Goal: Task Accomplishment & Management: Use online tool/utility

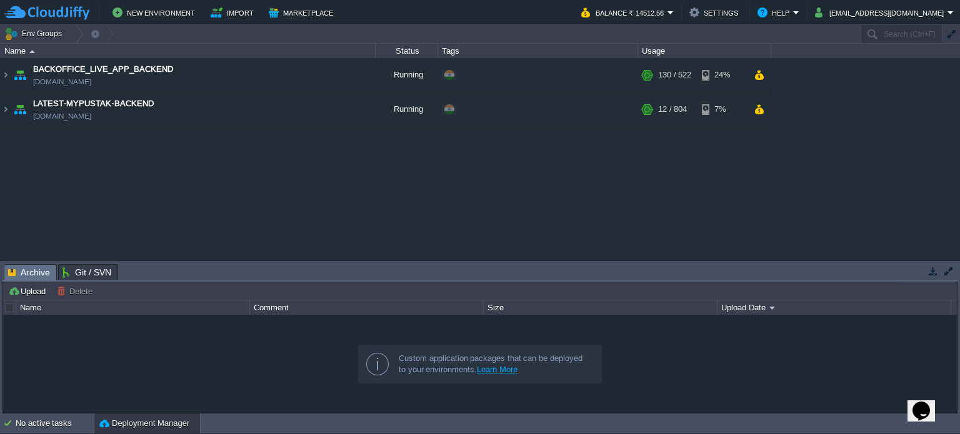
click at [934, 268] on button "button" at bounding box center [932, 271] width 11 height 11
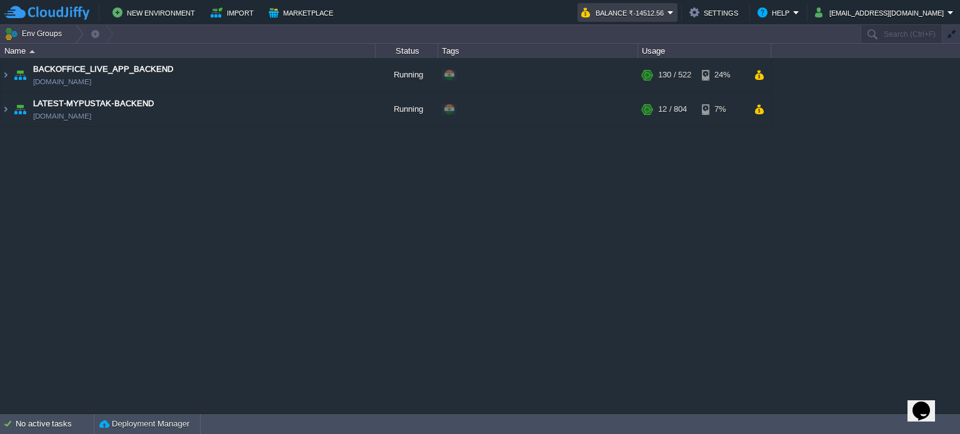
click at [674, 12] on em "Balance ₹-14512.56" at bounding box center [627, 12] width 92 height 15
click at [157, 7] on button "New Environment" at bounding box center [155, 12] width 86 height 15
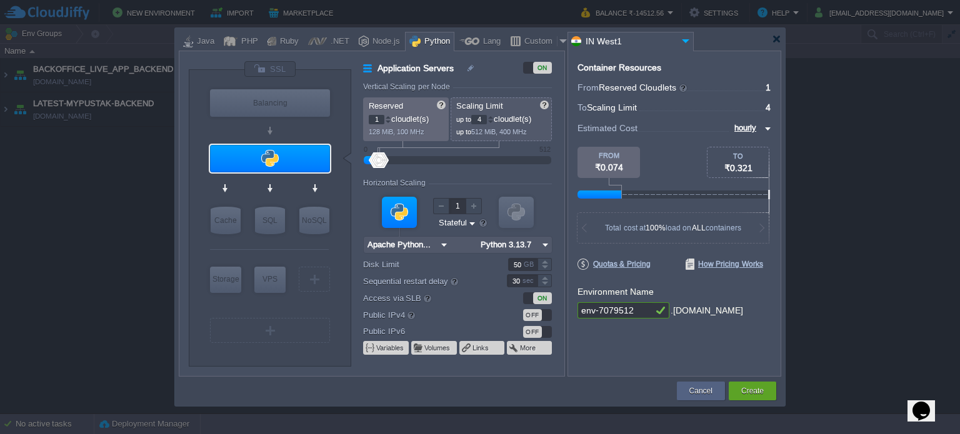
type input "MariaDB 12.0.2"
click at [274, 223] on div "SQL" at bounding box center [270, 220] width 30 height 27
type input "SQL Databases"
type input "4"
type input "6"
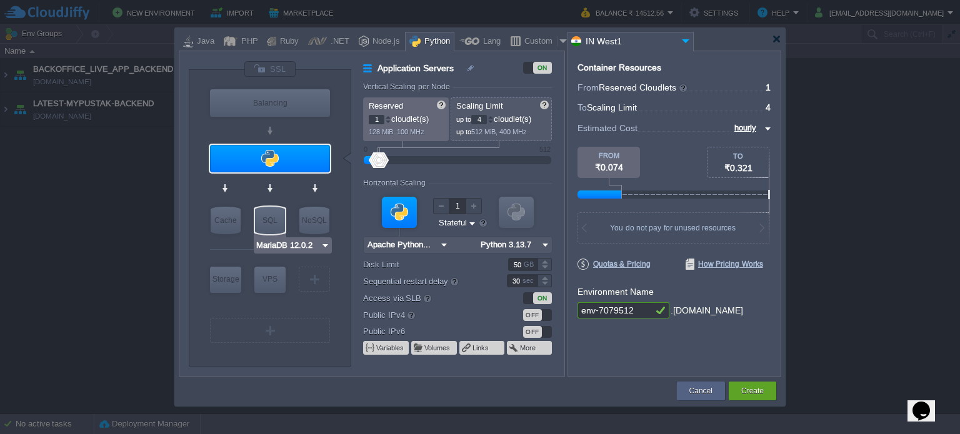
type input "MariaDB 12.0.2"
type input "12.0.2-almalin..."
type input "Stateless"
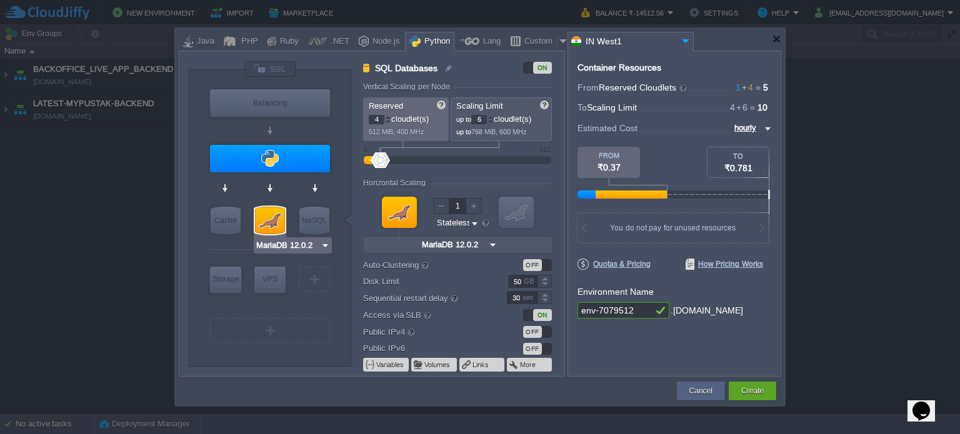
type input "Redis 7.2.4"
click at [491, 246] on img at bounding box center [492, 245] width 13 height 16
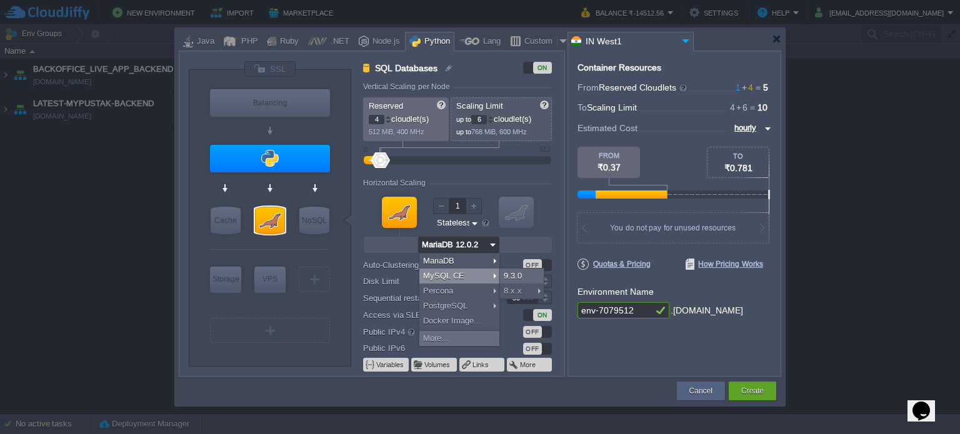
click at [464, 274] on div "MySQL CE" at bounding box center [459, 276] width 80 height 15
type input "MySQL CE 9.3.0"
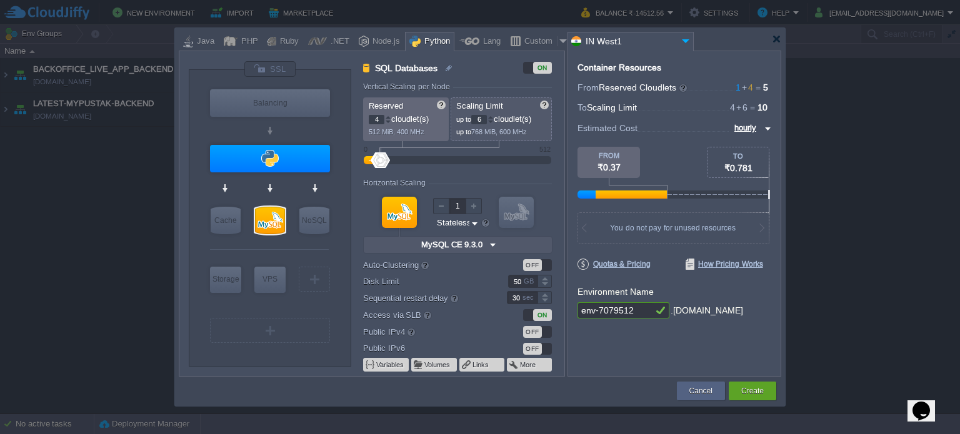
click at [492, 246] on img at bounding box center [492, 245] width 13 height 16
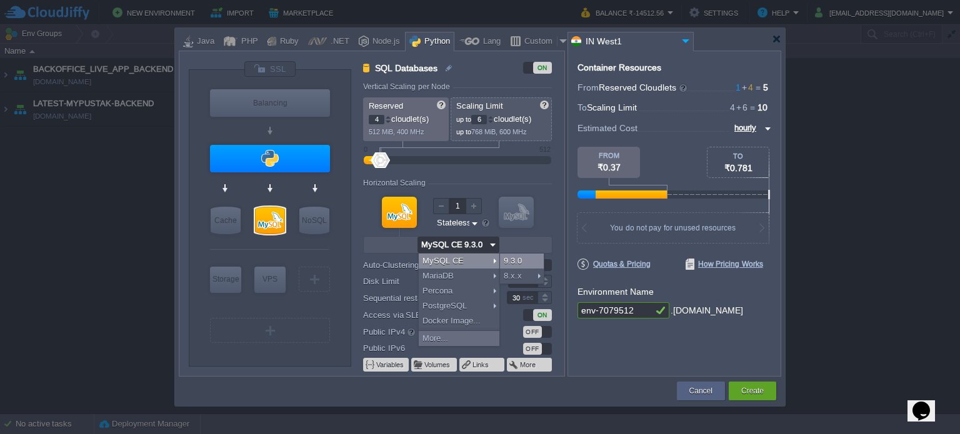
click at [524, 261] on div "9.3.0" at bounding box center [522, 261] width 44 height 15
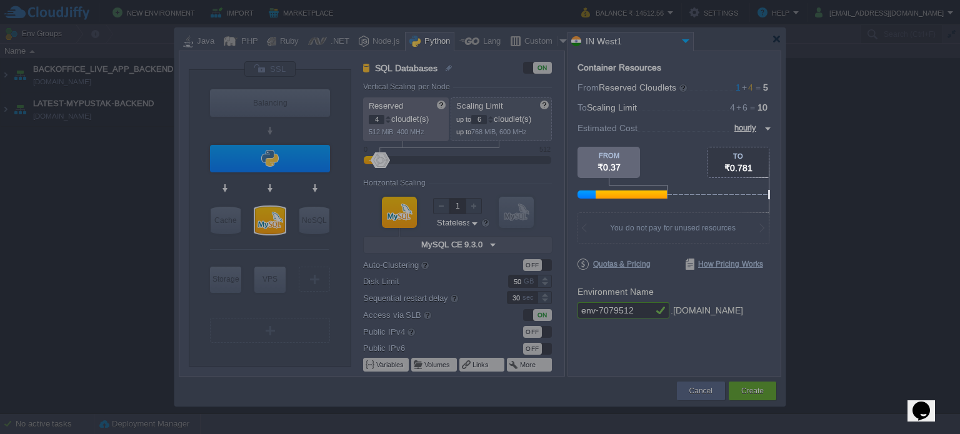
click at [681, 109] on body "New Environment Import Marketplace Bonus ₹0.00 Upgrade Account Balance ₹-14512.…" at bounding box center [480, 217] width 960 height 434
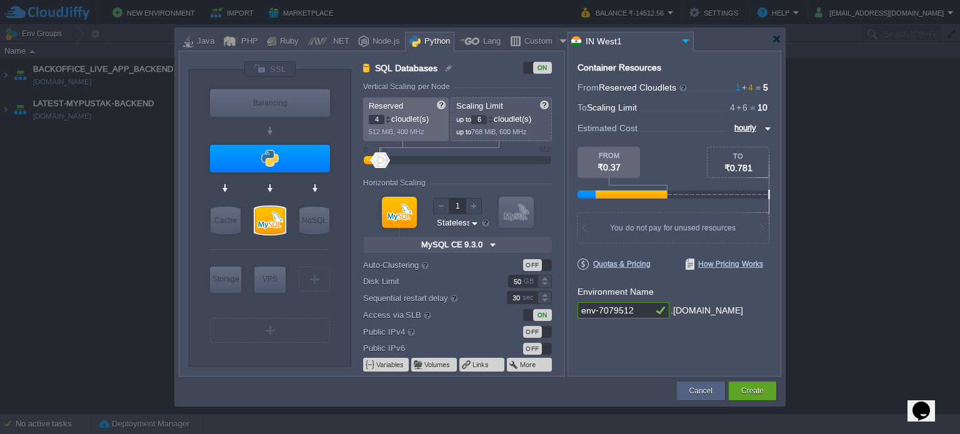
click at [381, 118] on input "4" at bounding box center [377, 119] width 16 height 9
type input "1"
click at [484, 118] on input "6" at bounding box center [479, 119] width 16 height 9
type input "2"
type input "Apache Python [DATE]"
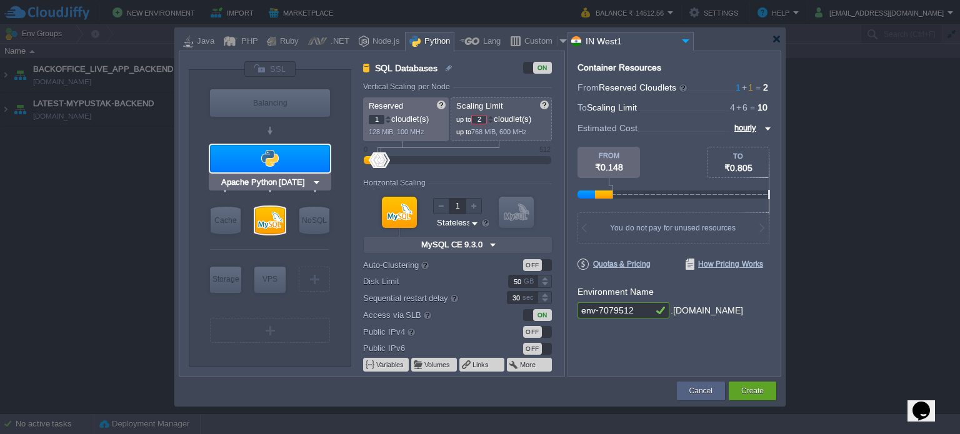
type input "4"
click at [270, 159] on div at bounding box center [270, 158] width 120 height 27
type input "Application Servers"
type input "Apache Python..."
type input "Python 3.13.7"
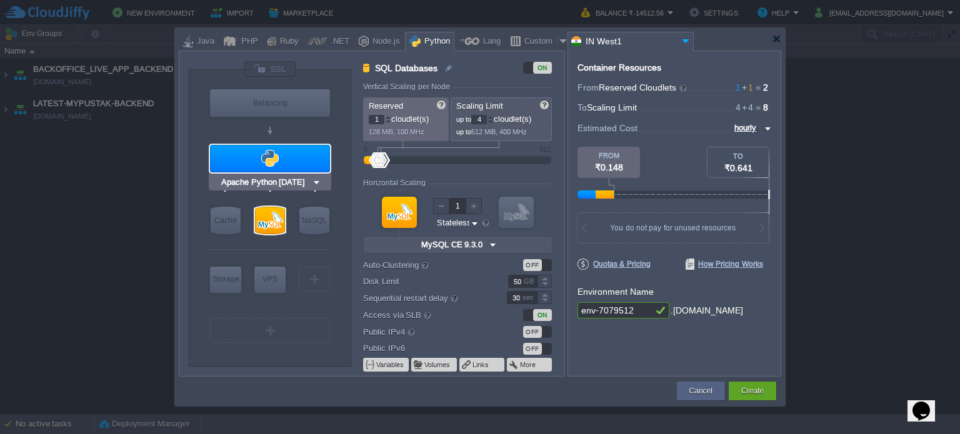
type input "Stateful"
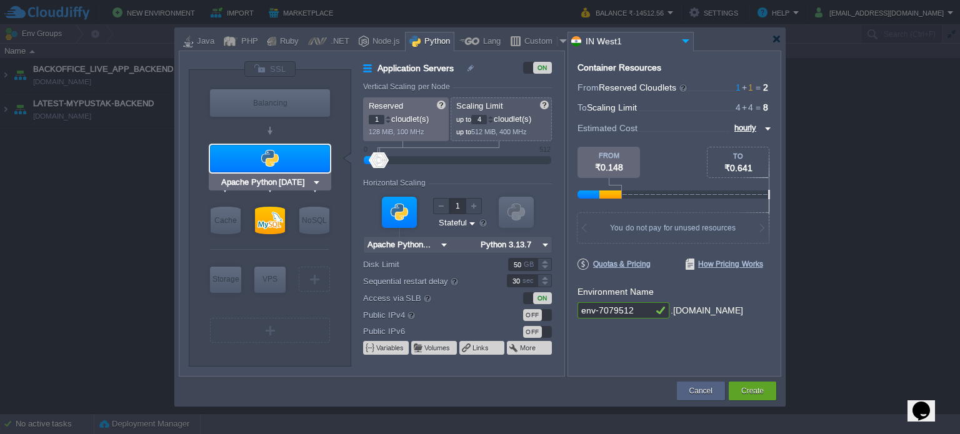
click at [270, 159] on div at bounding box center [270, 158] width 120 height 27
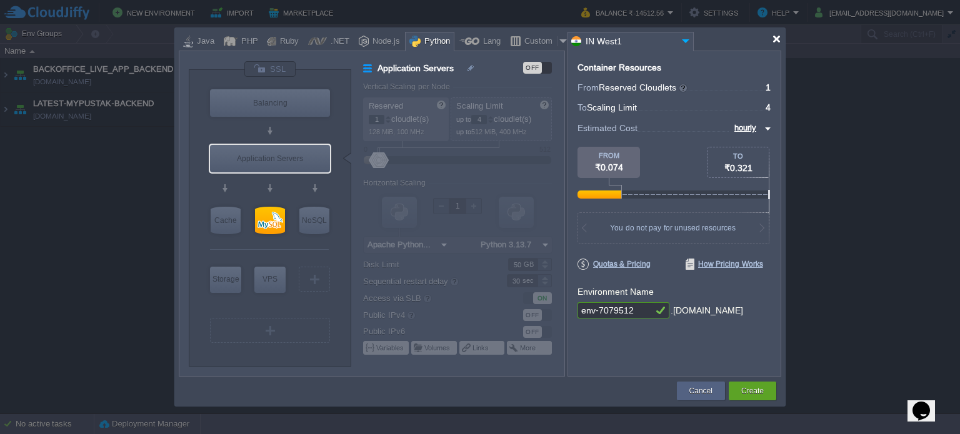
click at [779, 37] on div at bounding box center [776, 38] width 9 height 9
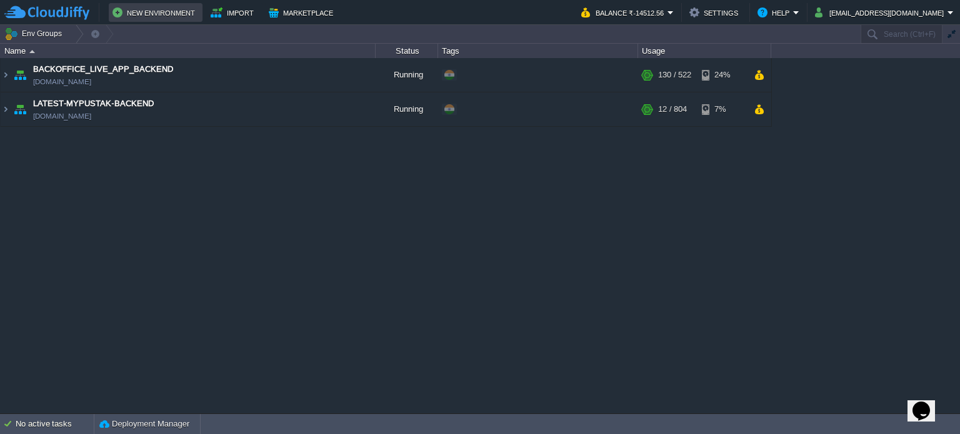
click at [168, 9] on button "New Environment" at bounding box center [155, 12] width 86 height 15
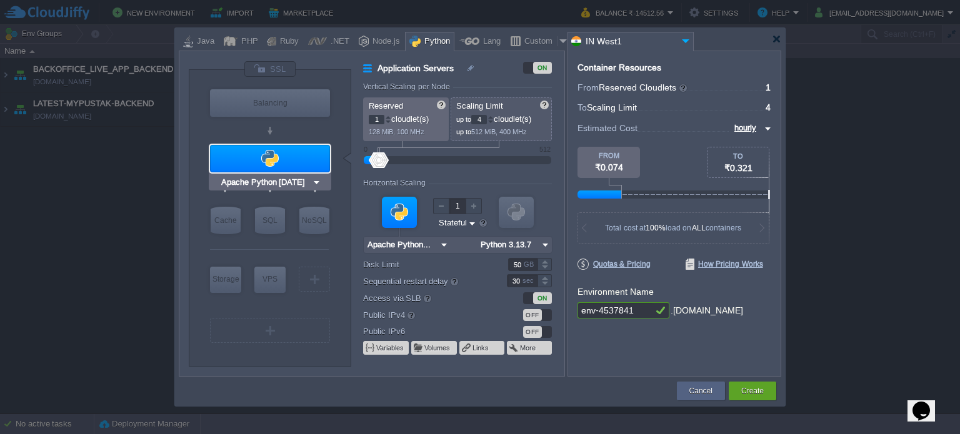
type input "MariaDB 12.0.2"
click at [267, 222] on div "SQL" at bounding box center [270, 220] width 30 height 27
type input "SQL Databases"
type input "4"
type input "6"
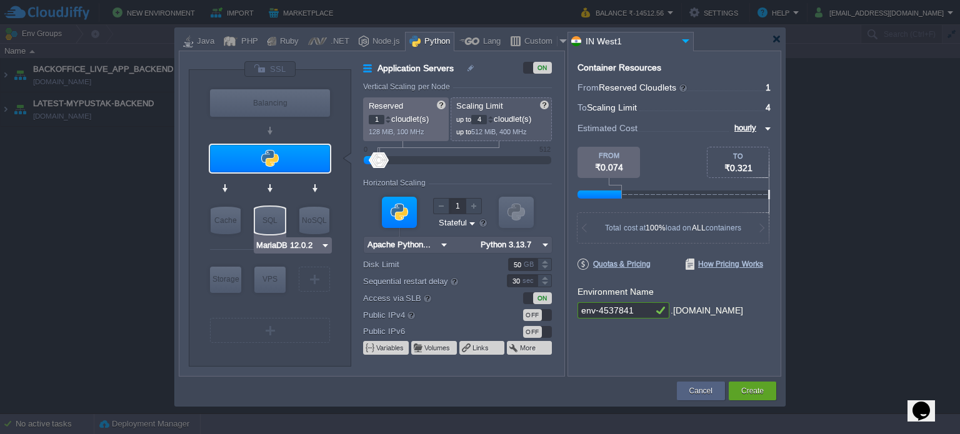
type input "MariaDB 12.0.2"
type input "12.0.2-almalin..."
type input "Stateless"
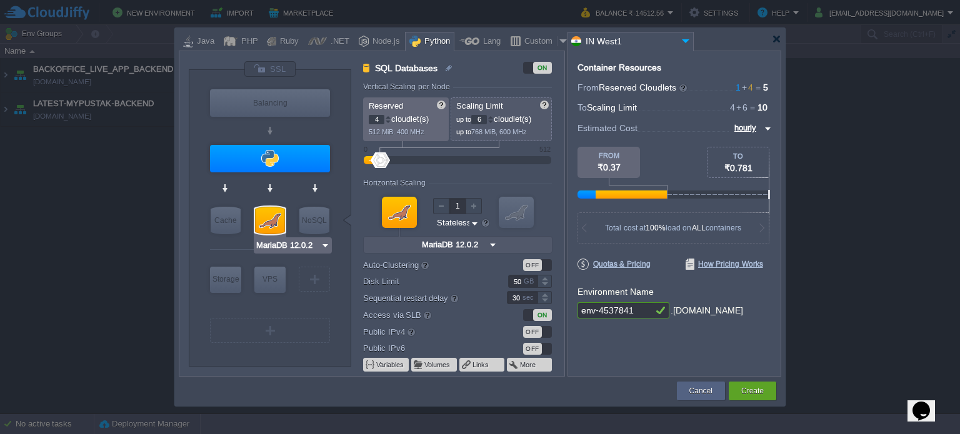
type input "Apache Python [DATE]"
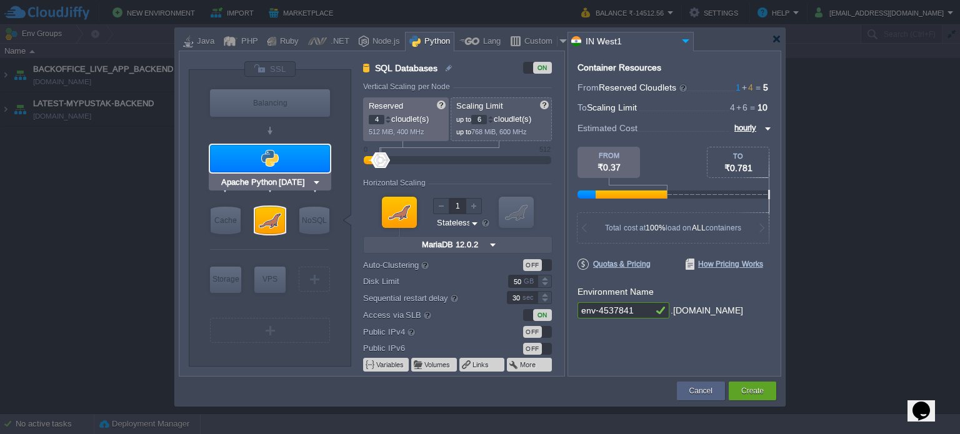
click at [289, 169] on div at bounding box center [270, 158] width 120 height 27
type input "Application Servers"
type input "1"
type input "4"
type input "Apache Python..."
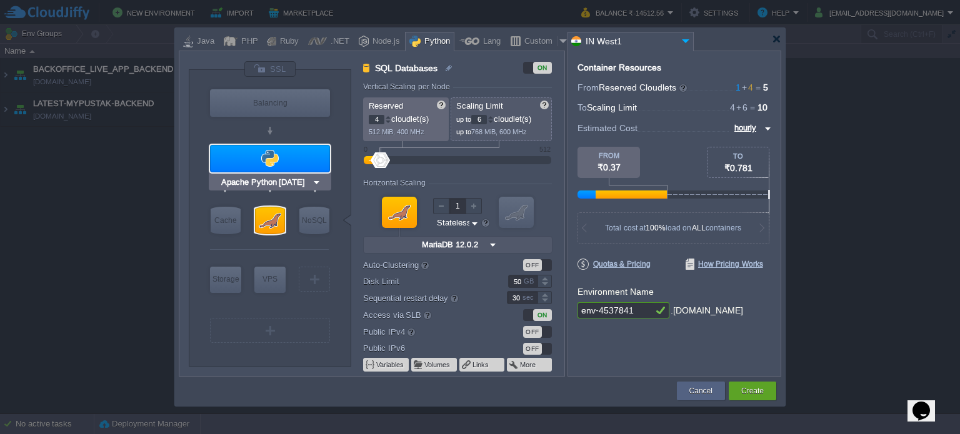
type input "Python 3.13.7"
type input "Stateful"
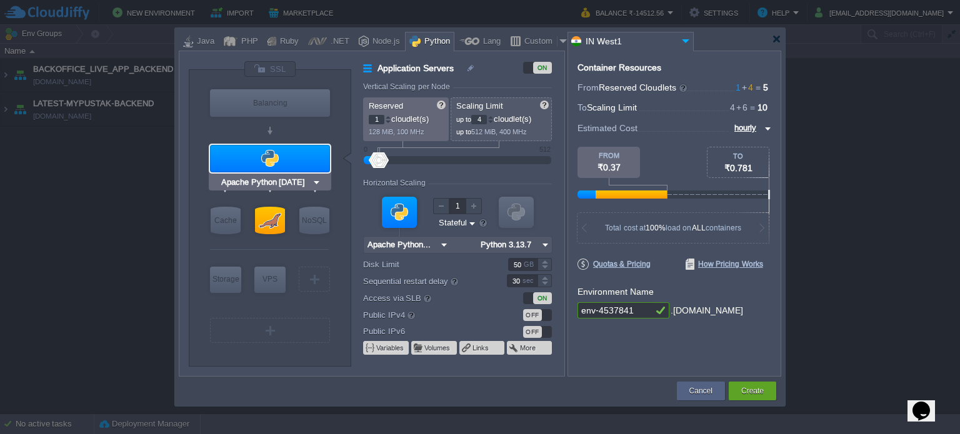
click at [286, 169] on div at bounding box center [270, 158] width 120 height 27
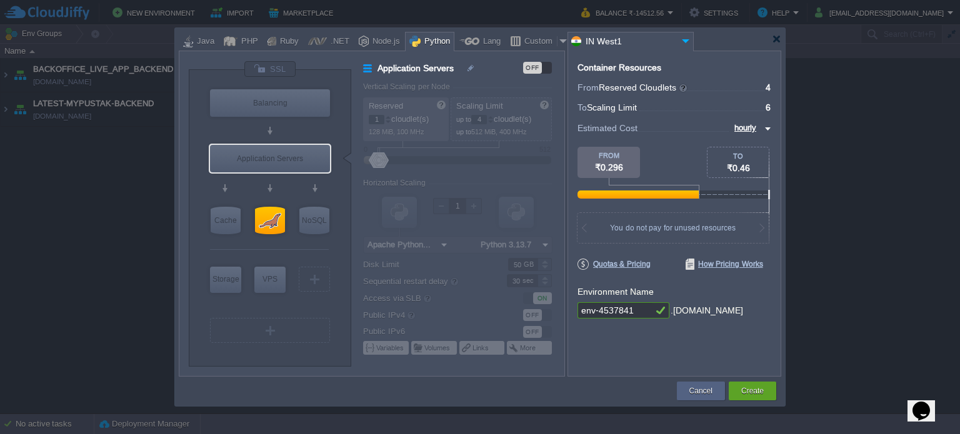
type input "MariaDB 12.0.2"
click at [276, 217] on div at bounding box center [270, 220] width 30 height 27
type input "SQL Databases"
type input "4"
type input "6"
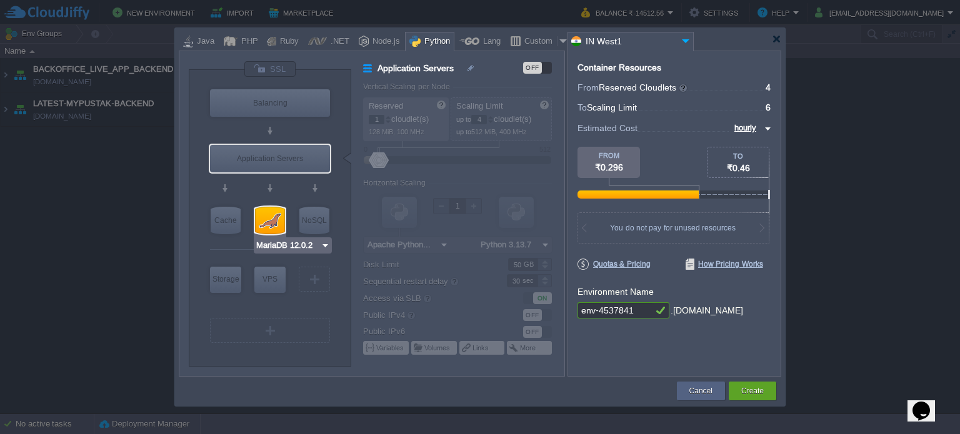
type input "MariaDB 12.0.2"
type input "12.0.2-almalin..."
type input "Stateless"
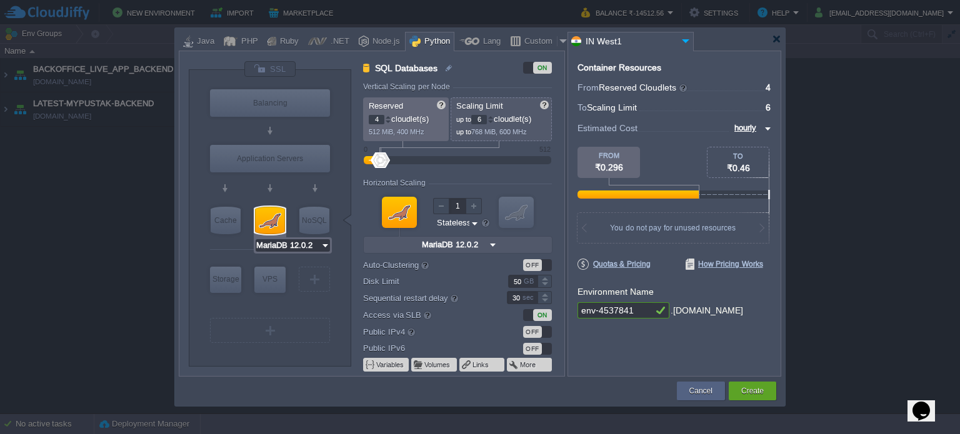
click at [311, 244] on input "MariaDB 12.0.2" at bounding box center [288, 245] width 65 height 12
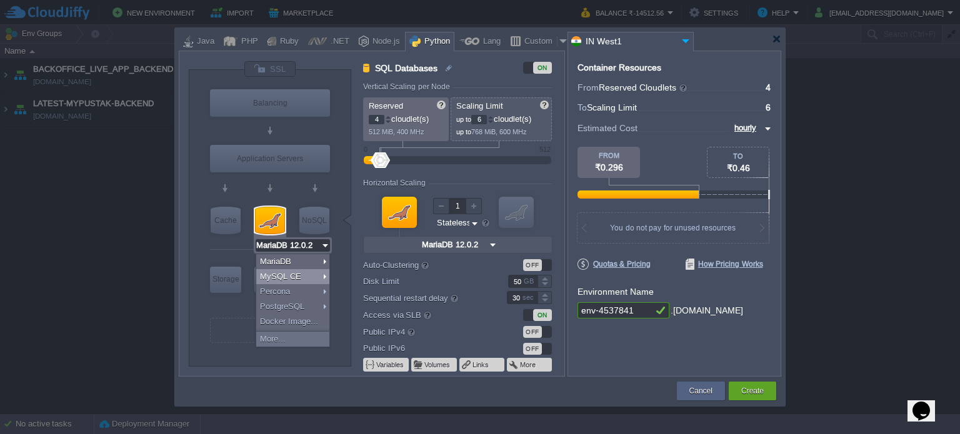
click at [297, 277] on div "MySQL CE" at bounding box center [292, 276] width 73 height 15
type input "MySQL CE 9.3.0"
type input "9.3.0-almalinux-9"
type input "MySQL CE 9.3.0"
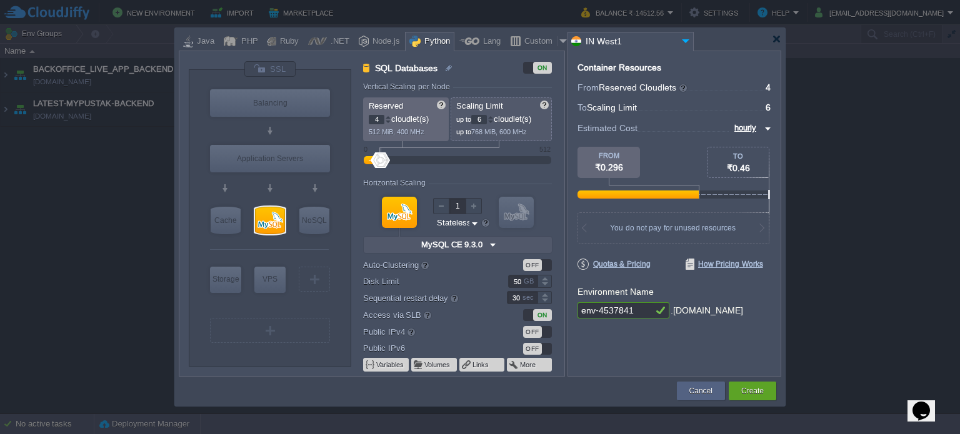
click at [381, 123] on input "4" at bounding box center [377, 119] width 16 height 9
type input "1"
type input "4"
click at [754, 396] on button "Create" at bounding box center [752, 391] width 22 height 12
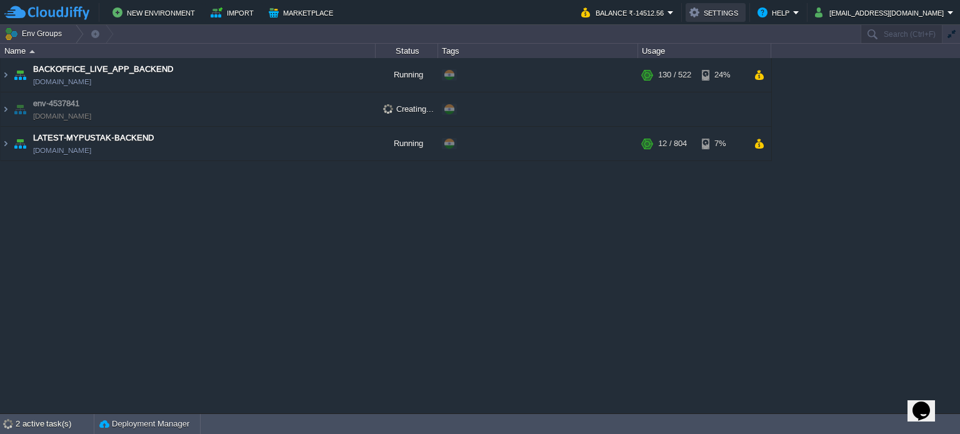
click at [742, 12] on button "Settings" at bounding box center [715, 12] width 52 height 15
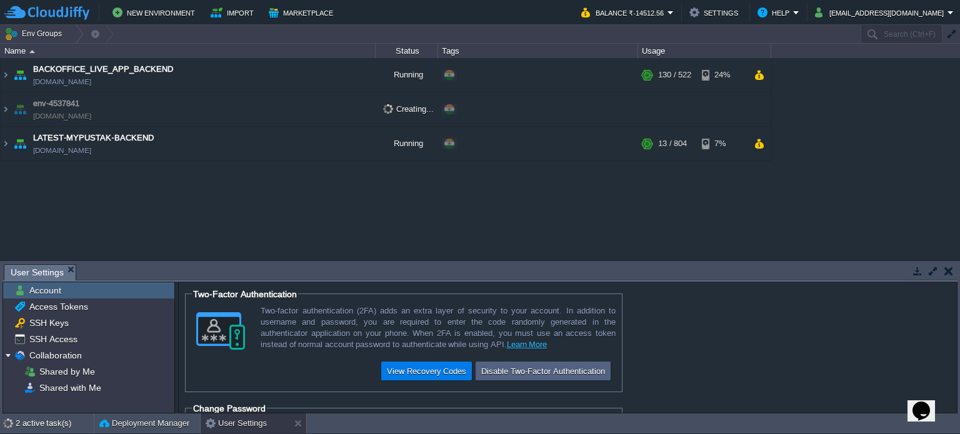
click at [931, 276] on button "button" at bounding box center [932, 271] width 11 height 11
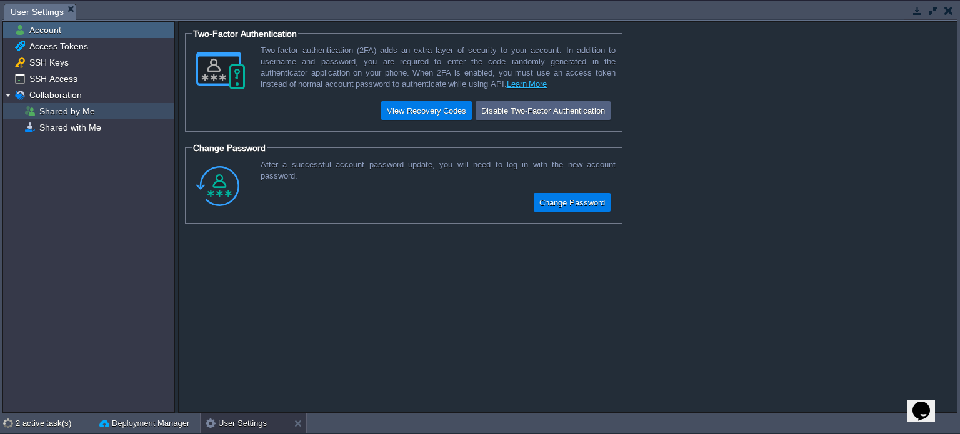
click at [89, 112] on span "Shared by Me" at bounding box center [67, 111] width 60 height 11
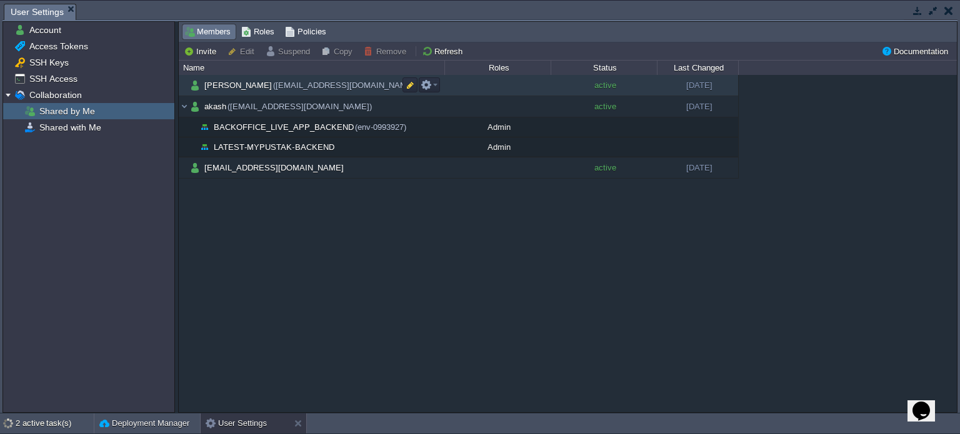
drag, startPoint x: 89, startPoint y: 112, endPoint x: 200, endPoint y: 82, distance: 114.8
click at [200, 82] on td "[PERSON_NAME] ([EMAIL_ADDRESS][DOMAIN_NAME])" at bounding box center [312, 85] width 266 height 21
click at [432, 83] on em at bounding box center [429, 84] width 17 height 11
click at [456, 131] on span "Remove" at bounding box center [453, 131] width 30 height 9
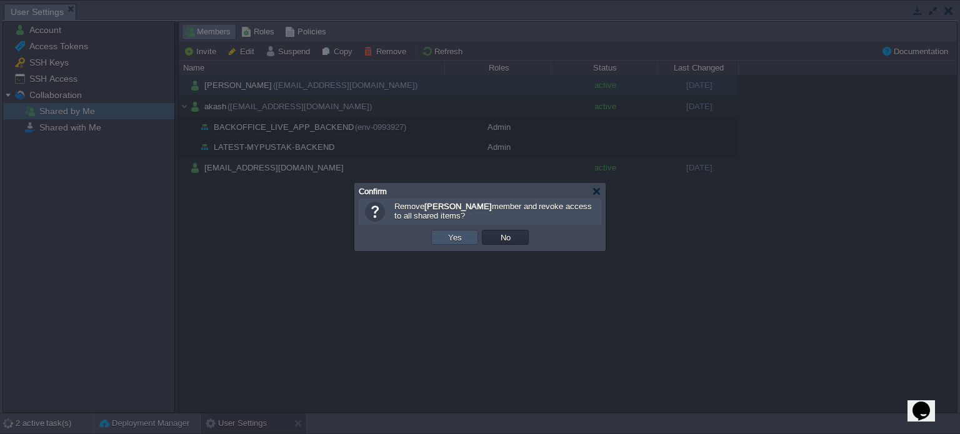
click at [457, 237] on button "Yes" at bounding box center [454, 237] width 21 height 11
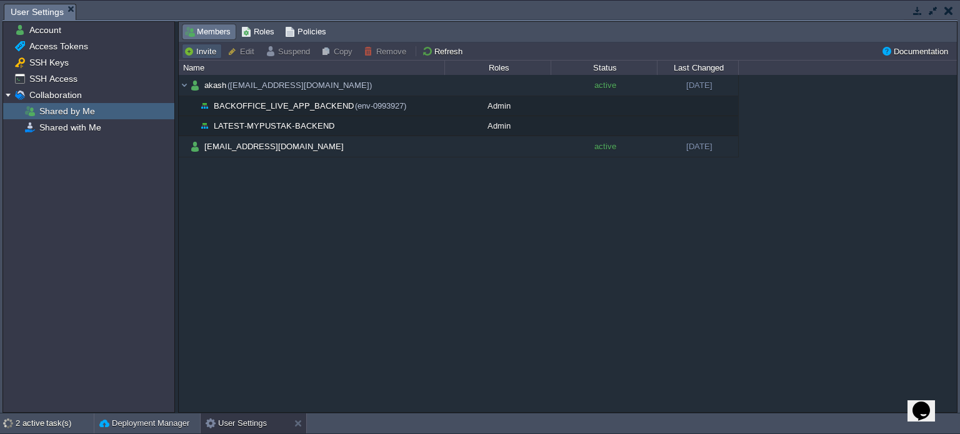
click at [206, 48] on button "Invite" at bounding box center [202, 51] width 36 height 11
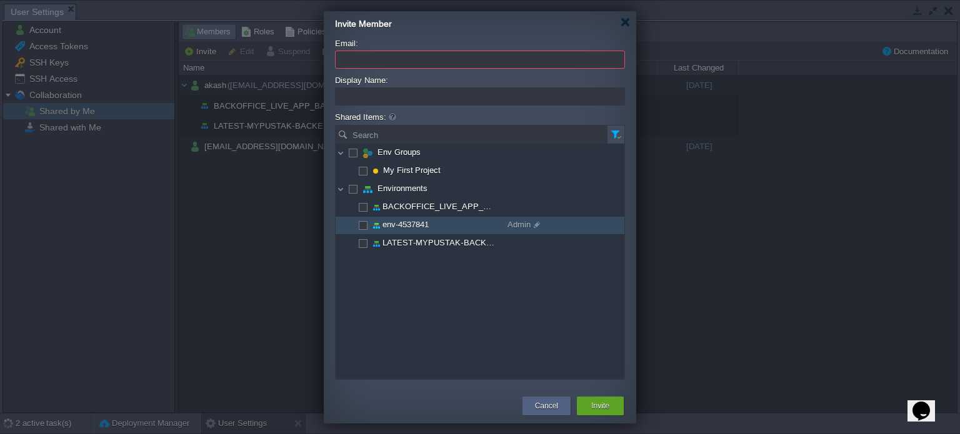
click at [362, 224] on span at bounding box center [362, 224] width 2 height 9
checkbox input "true"
click at [535, 226] on span at bounding box center [535, 225] width 9 height 16
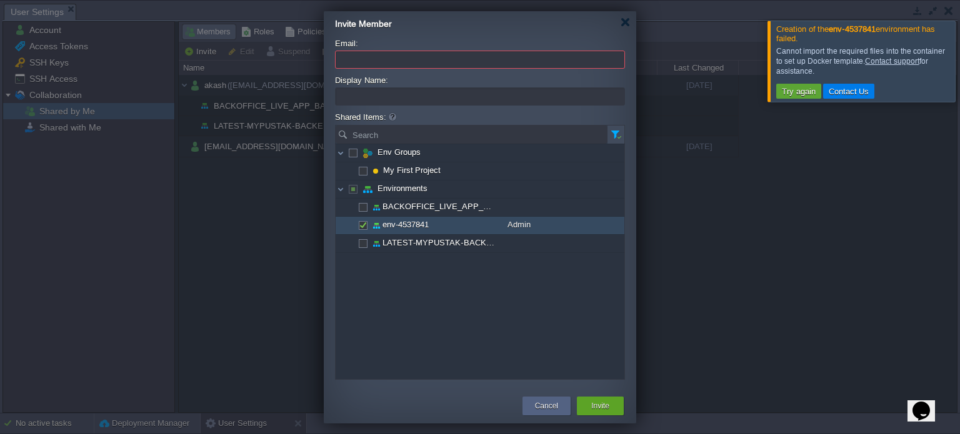
click at [497, 349] on div "Env Groups Admin My First Project Admin Environments Admin BACKOFFICE_LIVE_APP_…" at bounding box center [480, 261] width 289 height 235
click at [959, 57] on div at bounding box center [975, 61] width 0 height 81
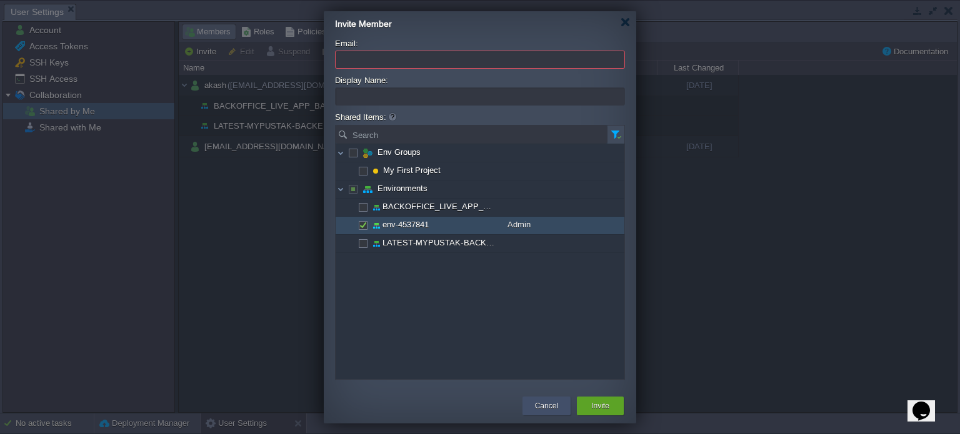
click at [552, 399] on div "Cancel" at bounding box center [546, 406] width 29 height 19
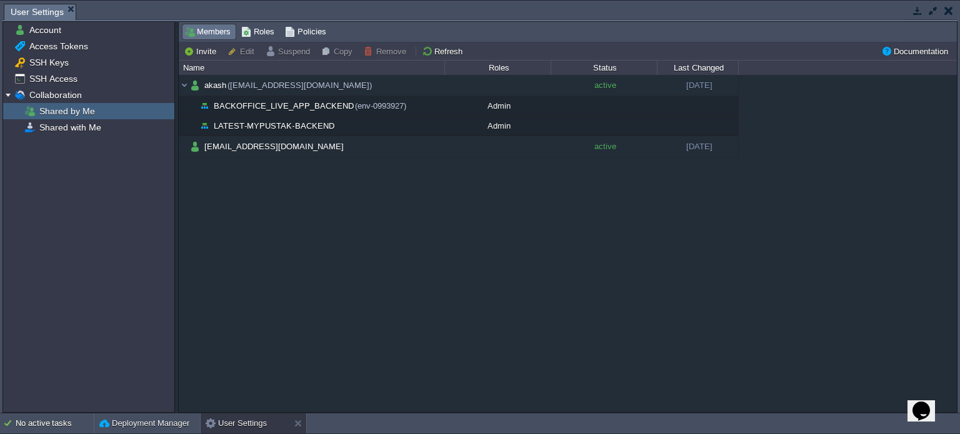
click at [947, 12] on button "button" at bounding box center [948, 10] width 9 height 11
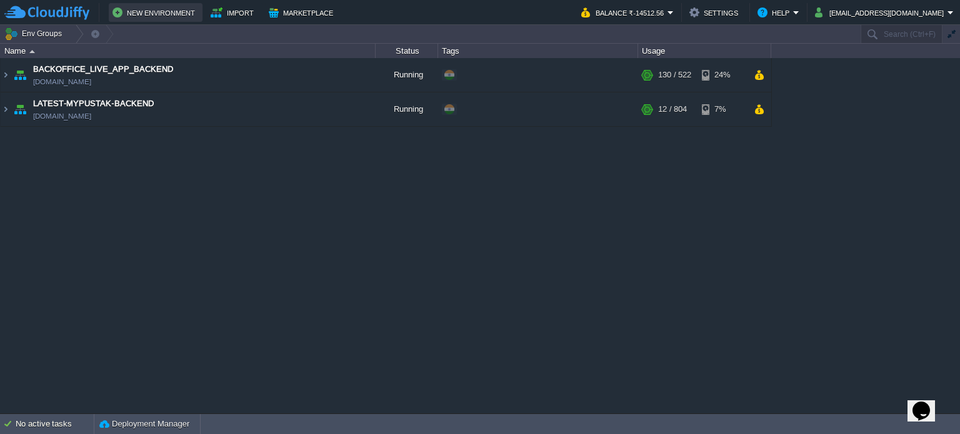
click at [159, 5] on button "New Environment" at bounding box center [155, 12] width 86 height 15
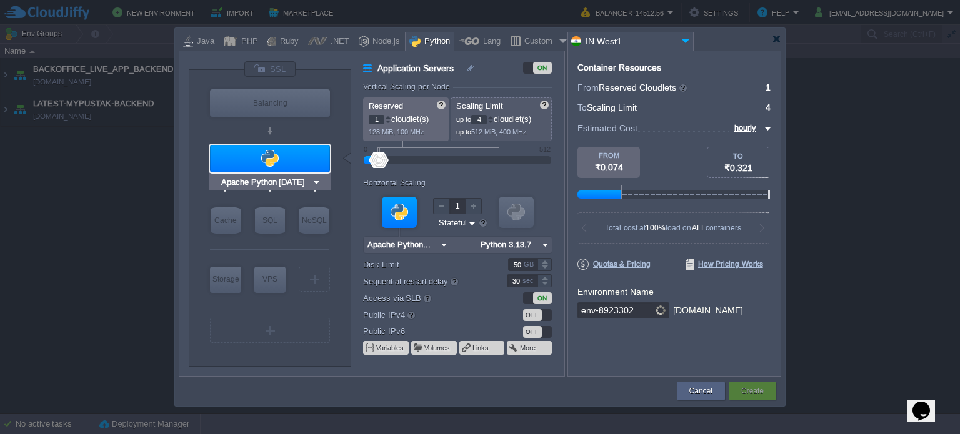
type input "MariaDB 12.0.2"
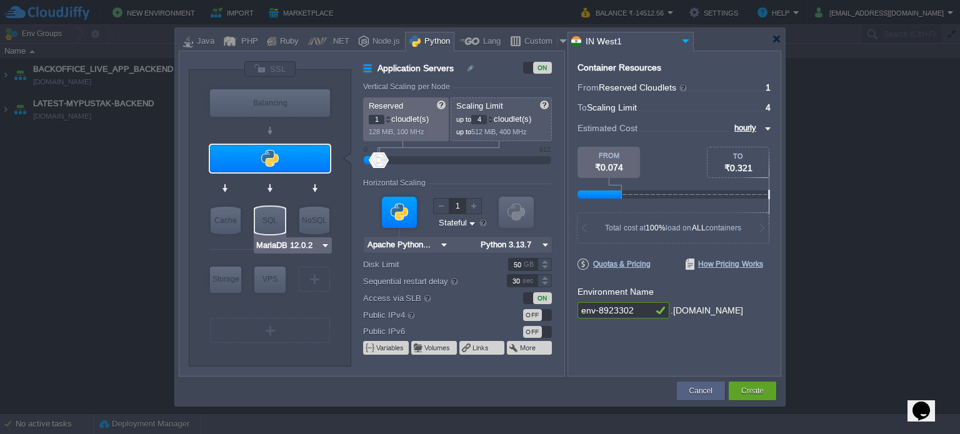
click at [266, 220] on div "SQL" at bounding box center [270, 220] width 30 height 27
type input "SQL Databases"
type input "4"
type input "6"
type input "MariaDB 12.0.2"
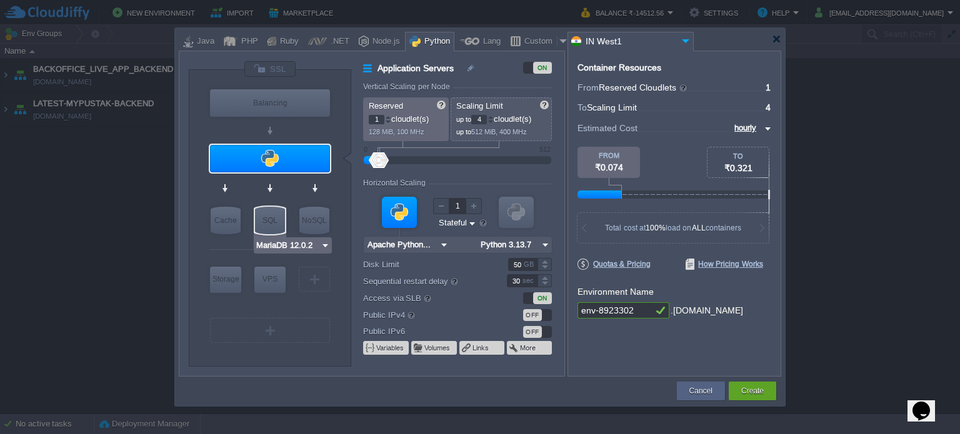
type input "12.0.2-almalin..."
type input "Stateless"
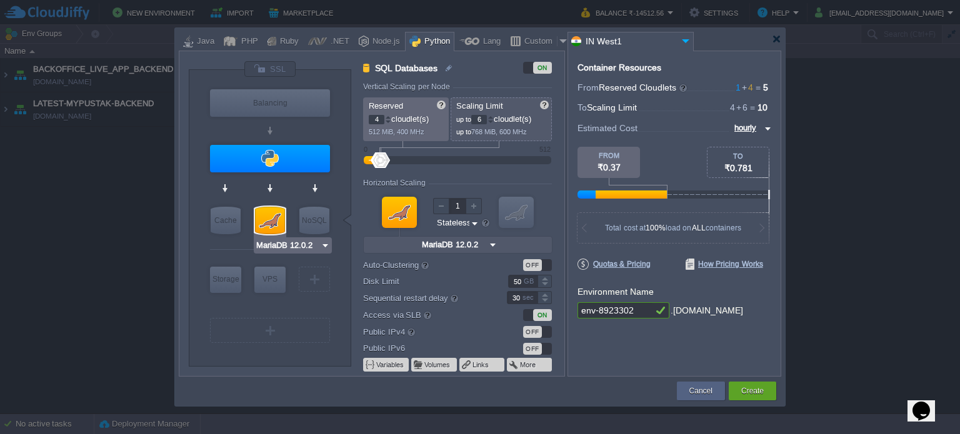
type input "Apache Python [DATE]"
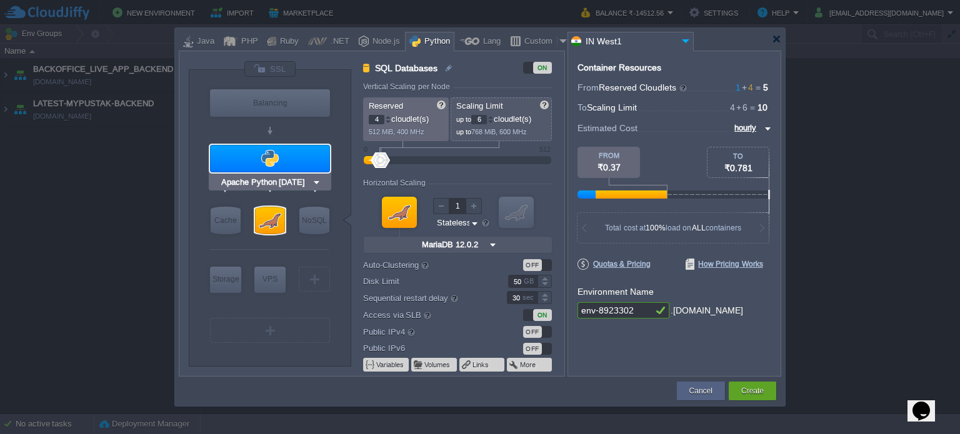
click at [294, 158] on div at bounding box center [270, 158] width 120 height 27
type input "Application Servers"
type input "1"
type input "4"
type input "Apache Python..."
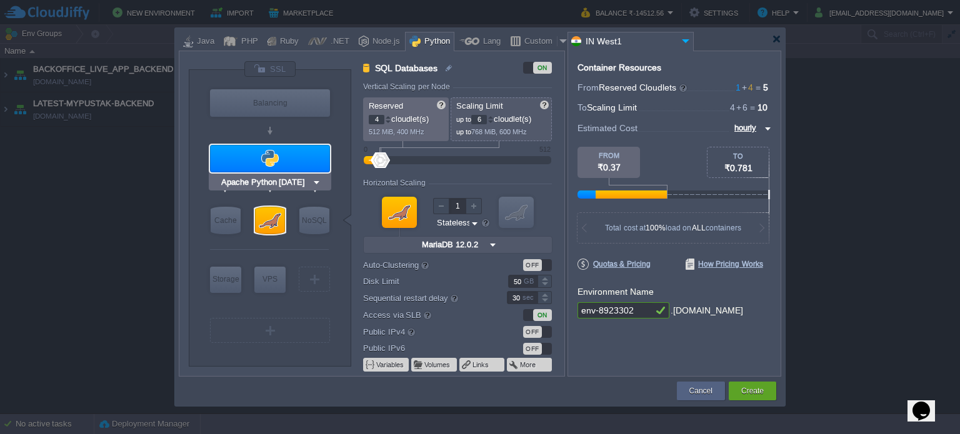
type input "Python 3.13.7"
type input "Stateful"
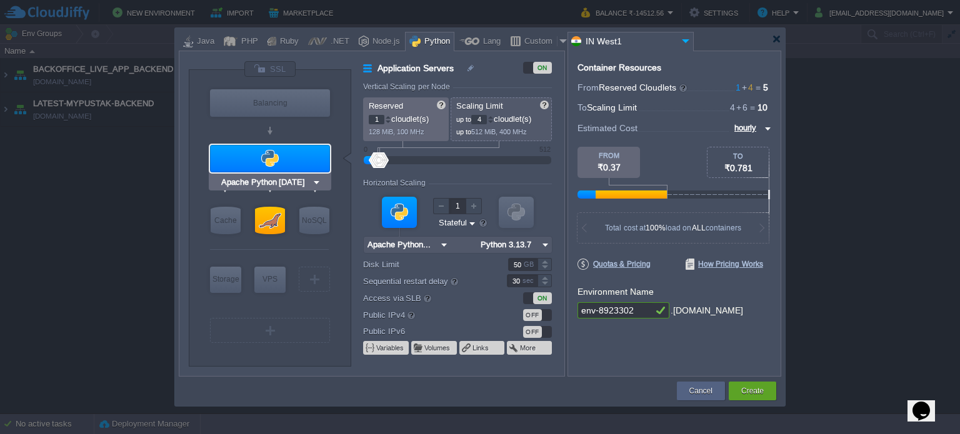
click at [294, 158] on div at bounding box center [270, 158] width 120 height 27
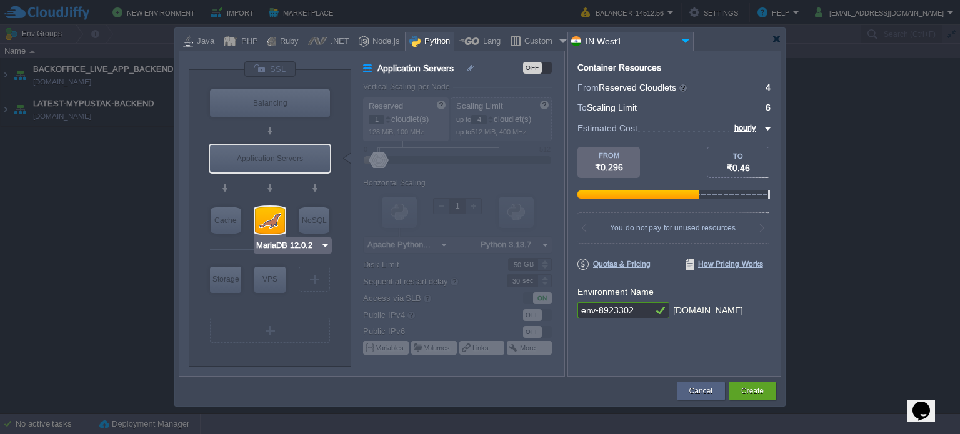
click at [322, 248] on img at bounding box center [325, 245] width 9 height 12
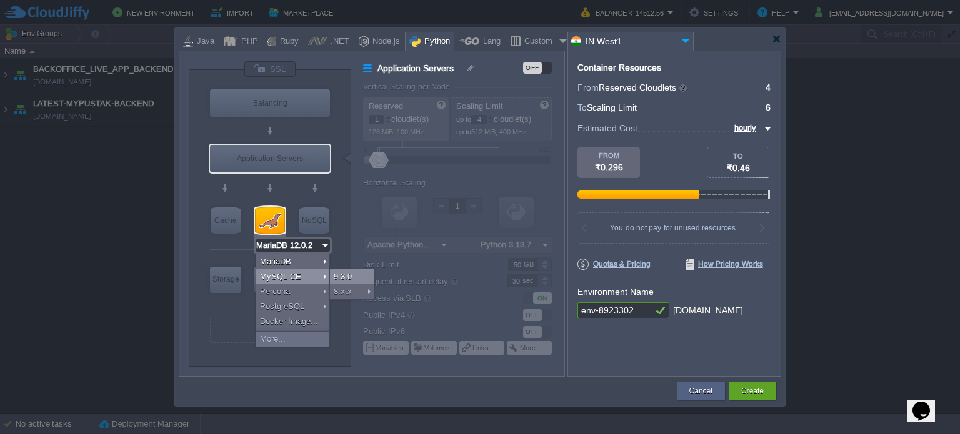
click at [343, 277] on div "9.3.0" at bounding box center [352, 276] width 44 height 15
type input "MySQL CE 9.3.0"
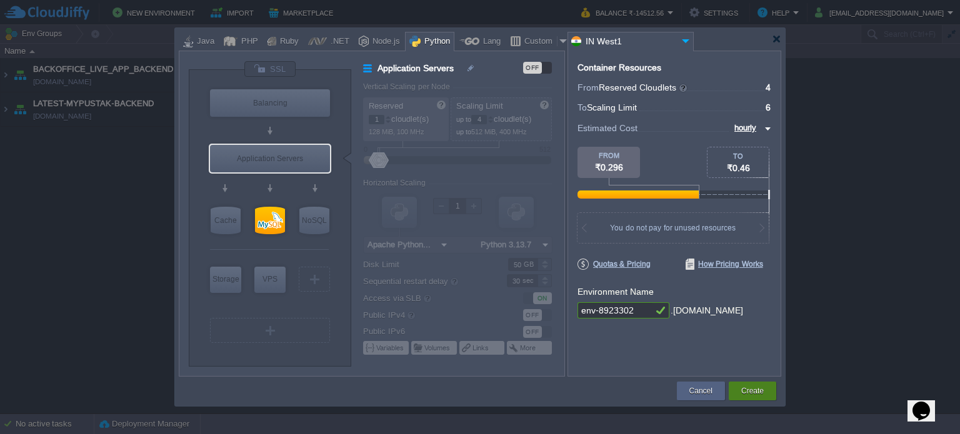
click at [759, 392] on button "Create" at bounding box center [752, 391] width 22 height 12
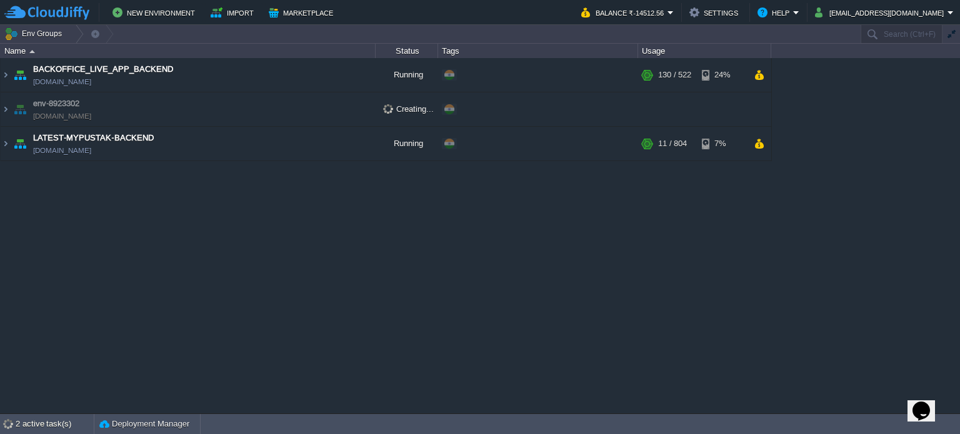
click at [759, 392] on div "BACKOFFICE_LIVE_APP_BACKEND [DOMAIN_NAME] Running + Add to Env Group RAM 24% CP…" at bounding box center [480, 236] width 960 height 356
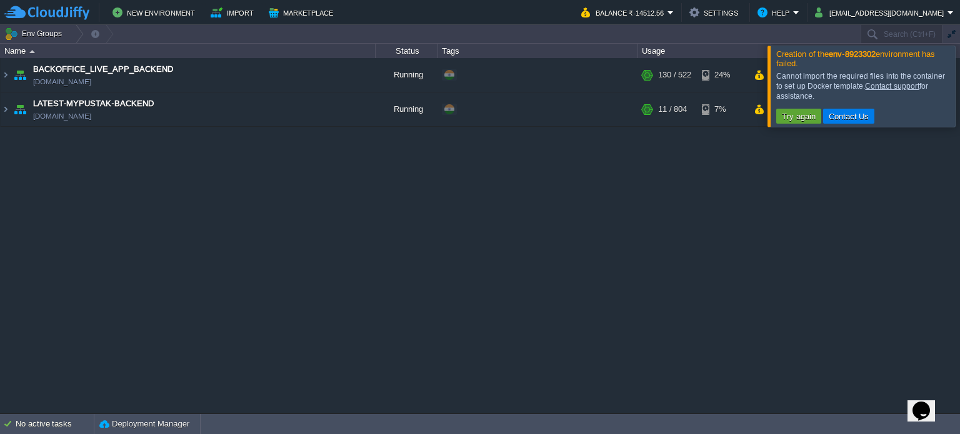
click at [959, 67] on div at bounding box center [975, 86] width 0 height 81
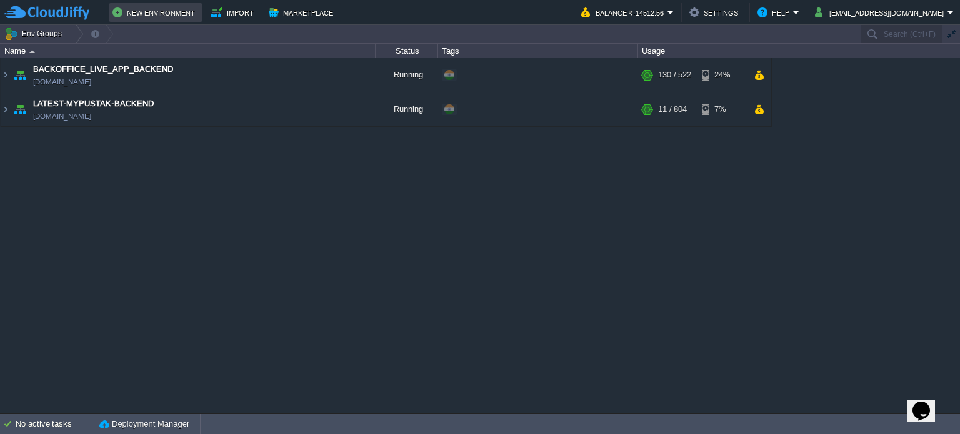
click at [153, 9] on button "New Environment" at bounding box center [155, 12] width 86 height 15
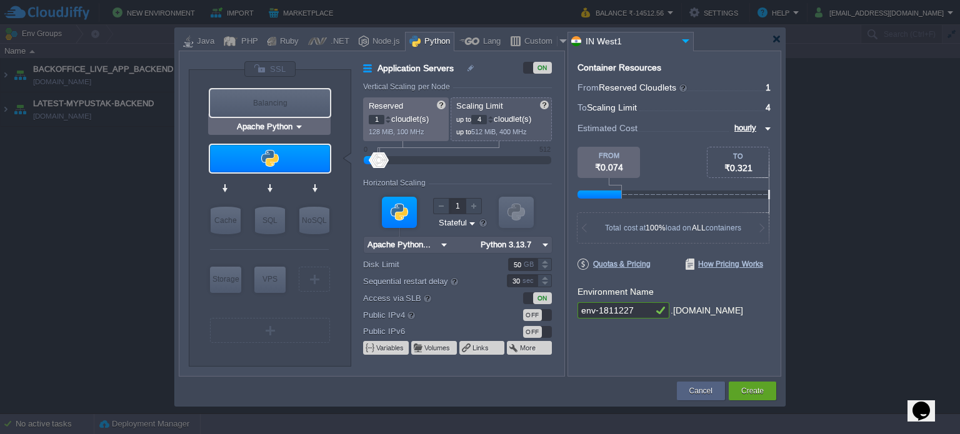
type input "MariaDB 12.0.2"
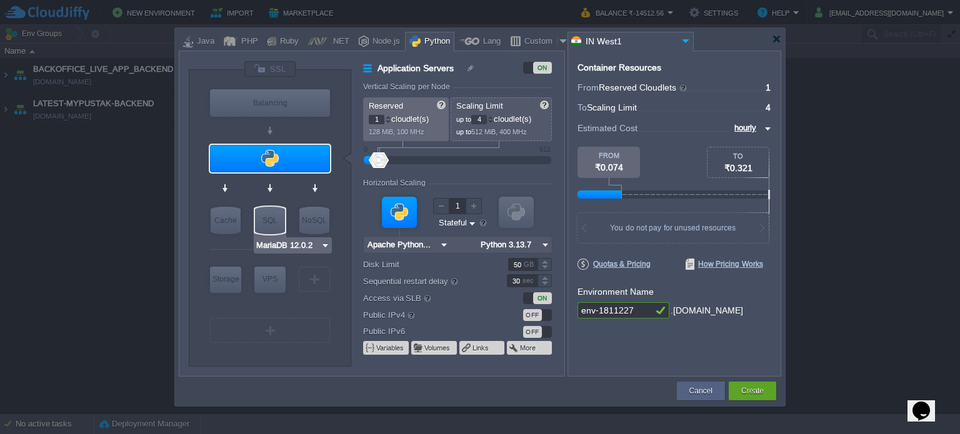
click at [277, 207] on div "SQL" at bounding box center [270, 220] width 30 height 27
type input "SQL Databases"
type input "4"
type input "6"
type input "MariaDB 12.0.2"
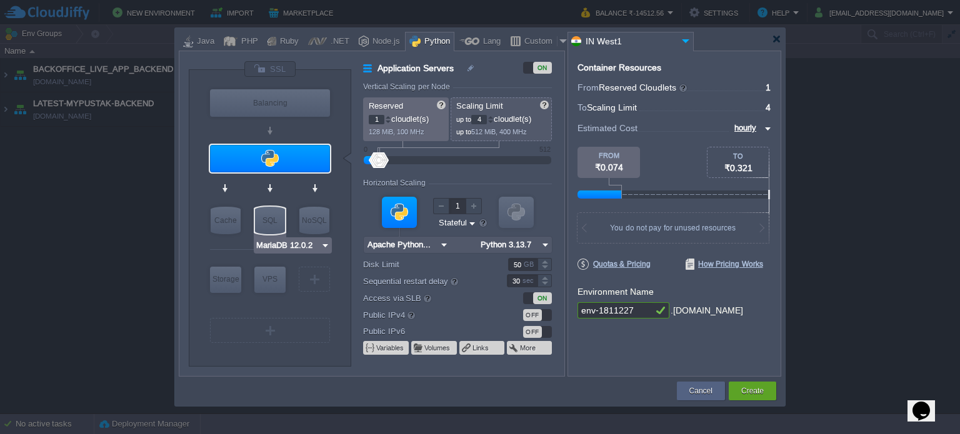
type input "12.0.2-almalin..."
type input "Stateless"
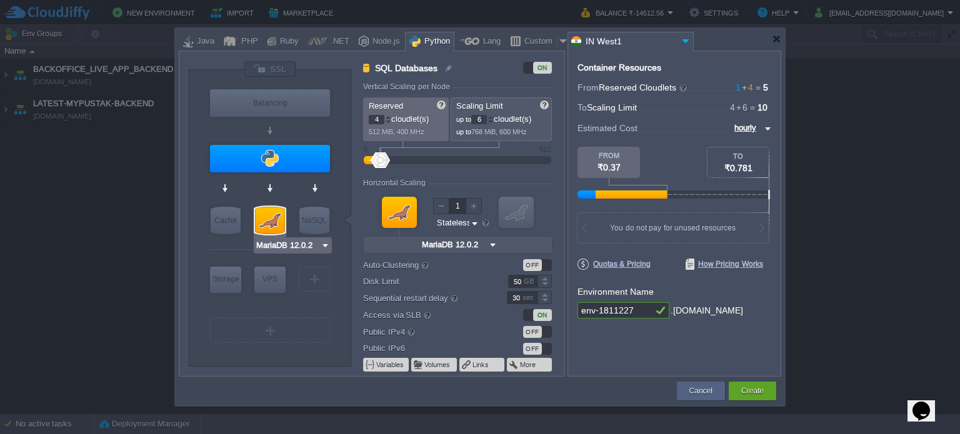
click at [325, 242] on img at bounding box center [325, 245] width 9 height 12
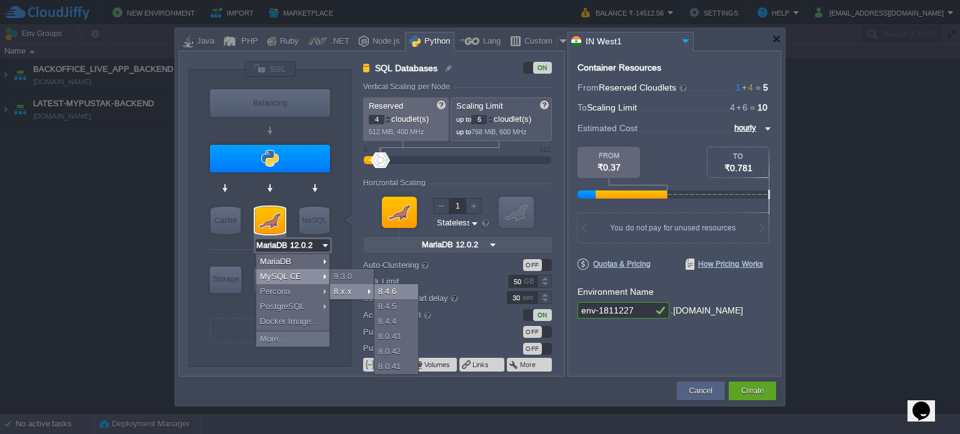
click at [385, 291] on div "8.4.6" at bounding box center [396, 291] width 44 height 15
type input "MySQL CE 8.4.6"
type input "8.4.6-almalinux-9"
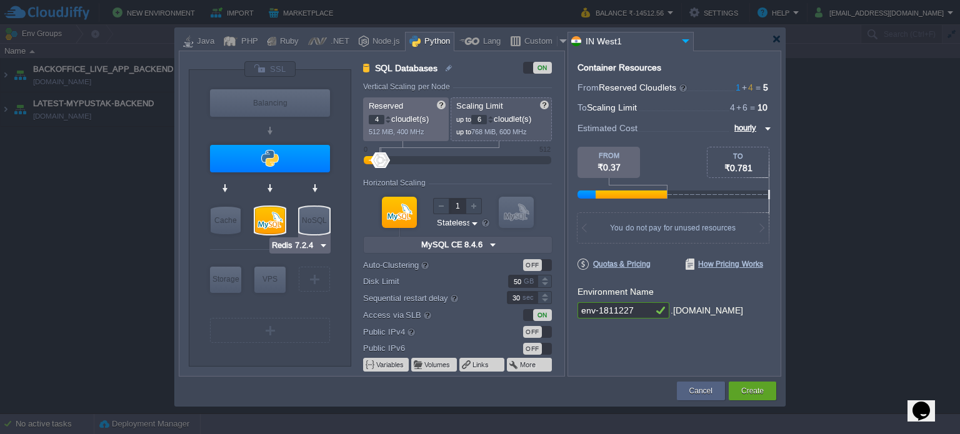
type input "MySQL CE 8.4.6"
click at [324, 242] on img at bounding box center [325, 245] width 9 height 12
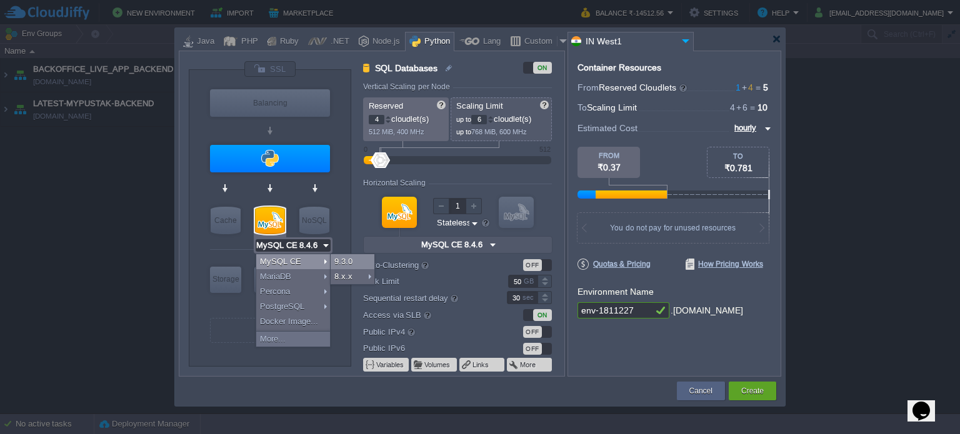
click at [353, 259] on div "9.3.0" at bounding box center [353, 261] width 44 height 15
type input "MySQL CE 9.3.0"
type input "9.3.0-almalinux-9"
type input "MySQL CE 9.3.0"
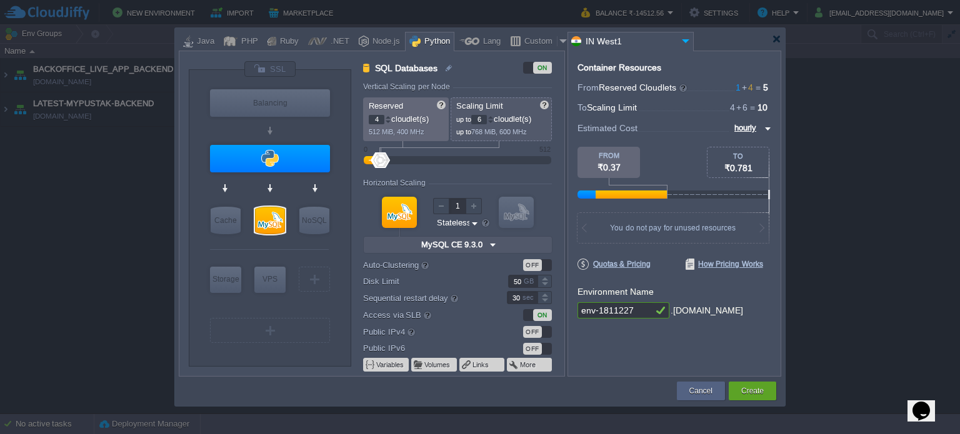
click at [378, 119] on input "4" at bounding box center [377, 119] width 16 height 9
type input "2"
click at [748, 396] on button "Create" at bounding box center [752, 391] width 22 height 12
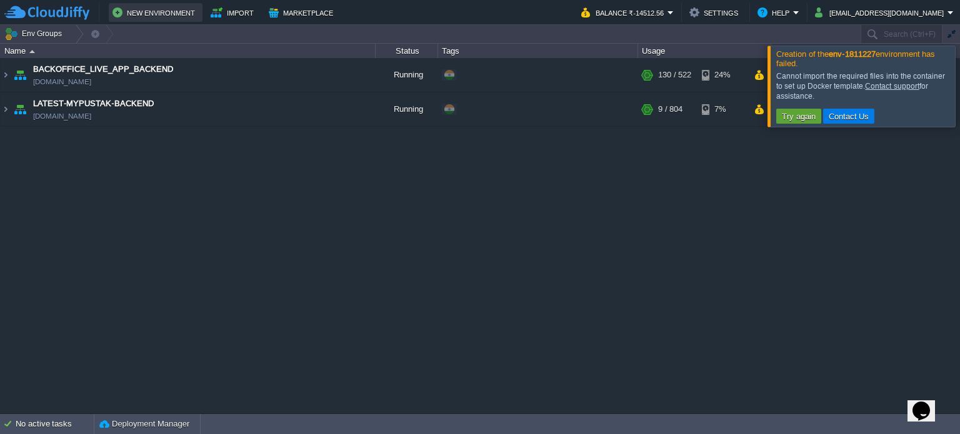
click at [164, 8] on button "New Environment" at bounding box center [155, 12] width 86 height 15
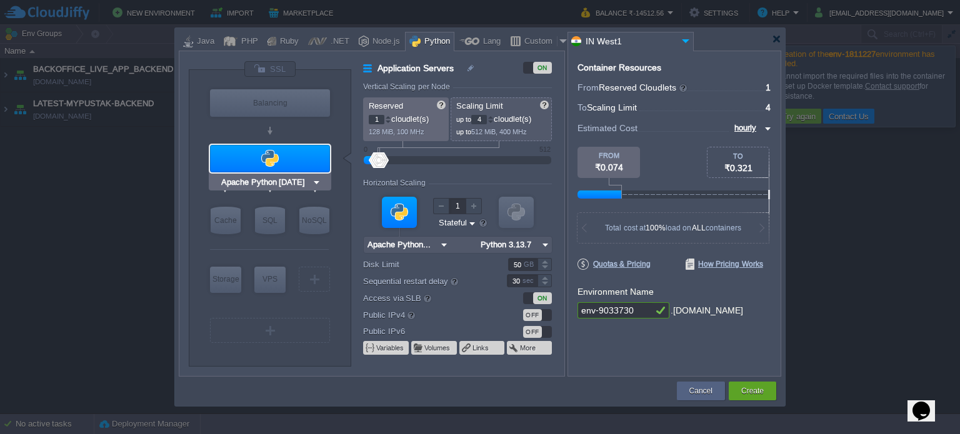
click at [252, 158] on div at bounding box center [270, 158] width 120 height 27
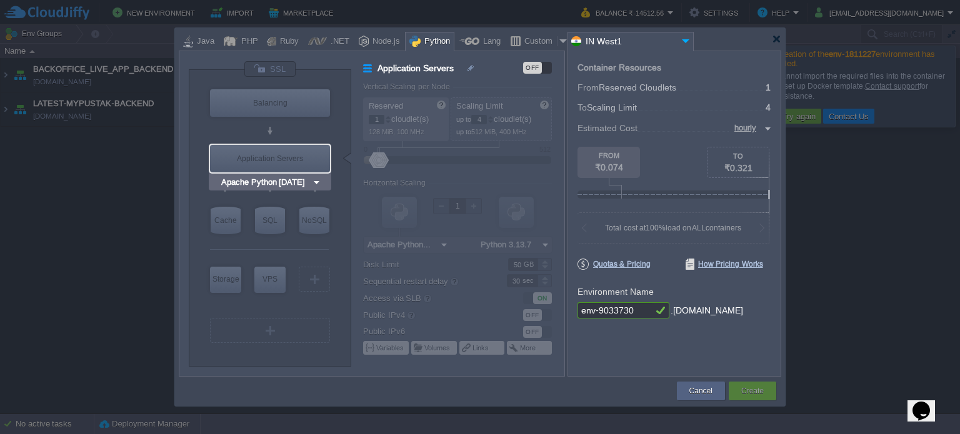
type input "MariaDB 12.0.2"
click at [277, 222] on div "SQL" at bounding box center [270, 220] width 30 height 27
type input "SQL Databases"
type input "4"
type input "6"
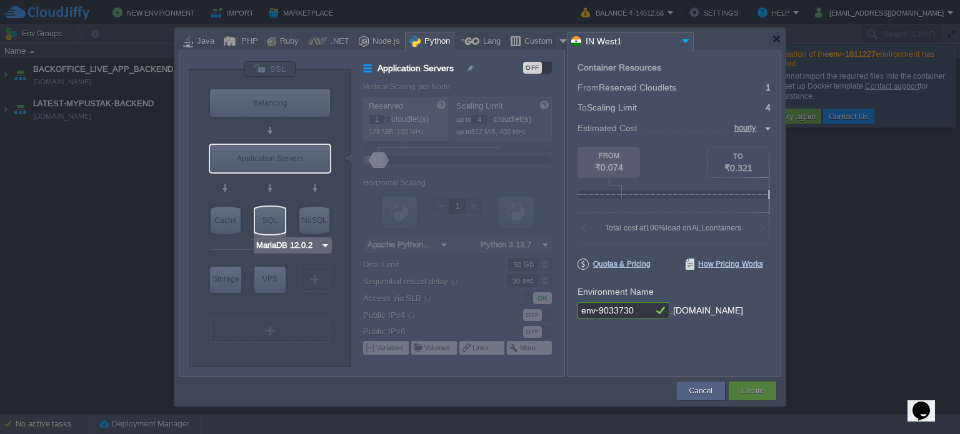
type input "MariaDB 12.0.2"
type input "12.0.2-almalin..."
type input "Stateless"
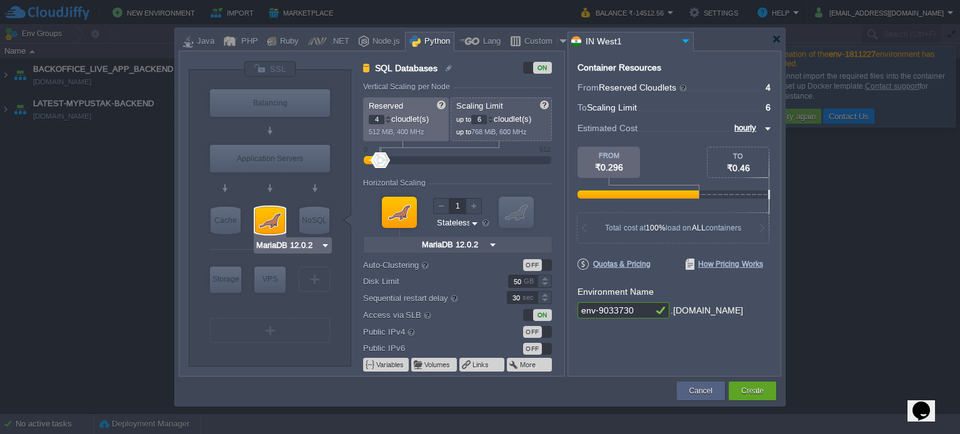
click at [322, 247] on img at bounding box center [325, 245] width 9 height 12
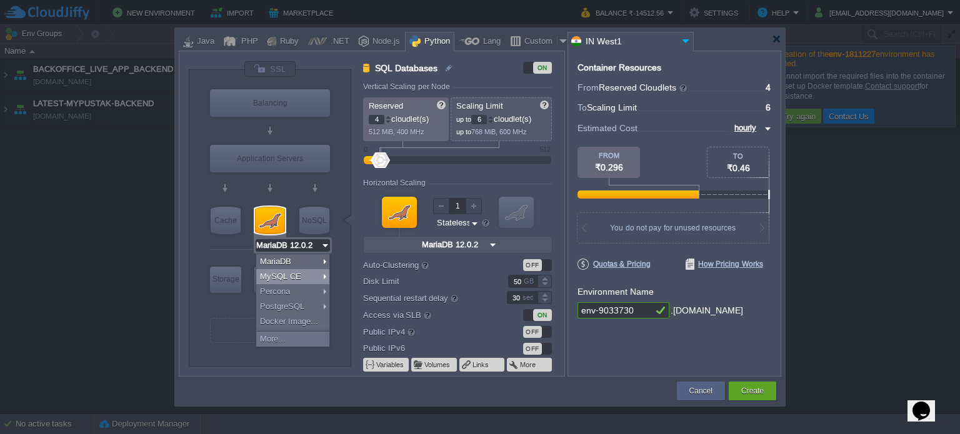
click at [304, 276] on div "MySQL CE" at bounding box center [292, 276] width 73 height 15
type input "MySQL CE 9.3.0"
type input "9.3.0-almalinux-9"
type input "MySQL CE 9.3.0"
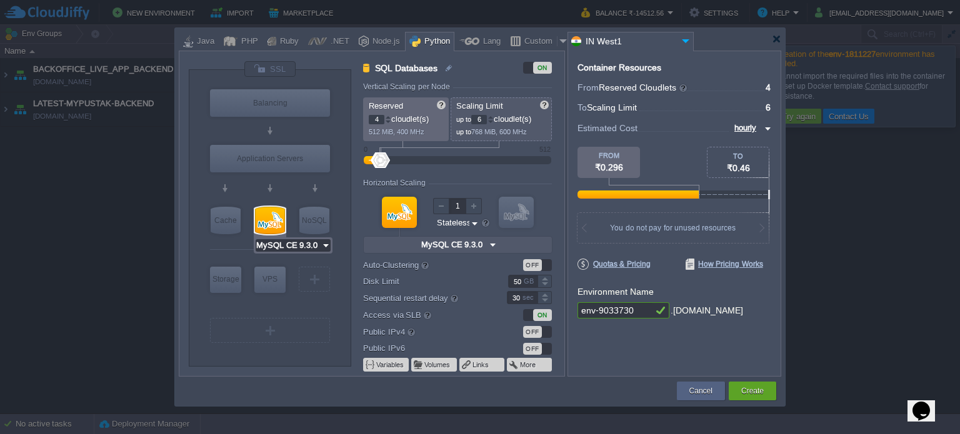
click at [317, 246] on input "MySQL CE 9.3.0" at bounding box center [289, 245] width 66 height 12
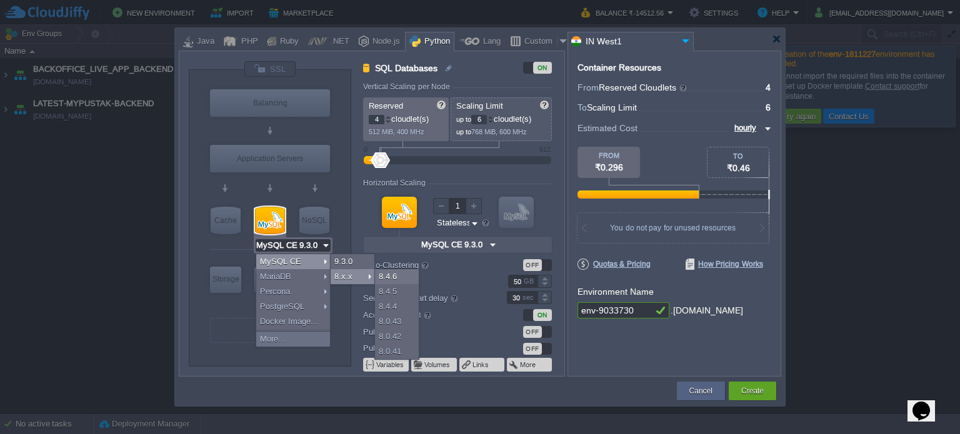
click at [350, 272] on div "8.x.x" at bounding box center [353, 276] width 44 height 15
type input "MySQL CE 8.4.6"
type input "8.4.6-almalinux-9"
type input "MySQL CE 8.4.6"
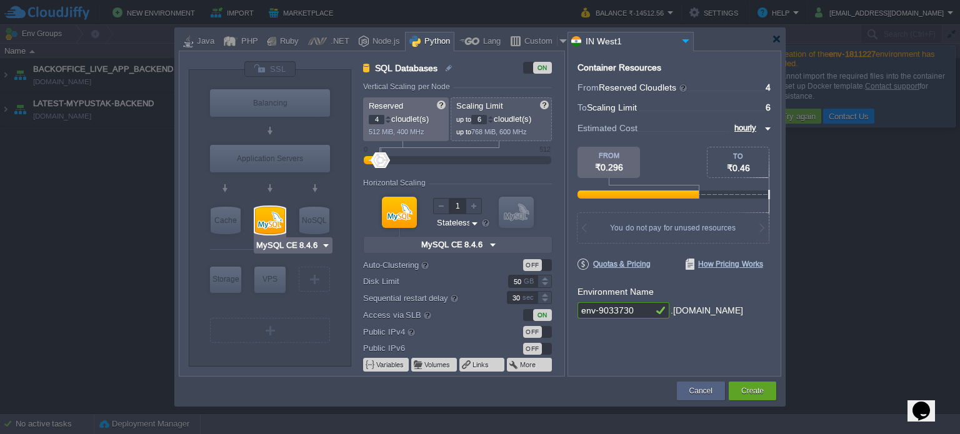
click at [324, 241] on img at bounding box center [325, 245] width 9 height 12
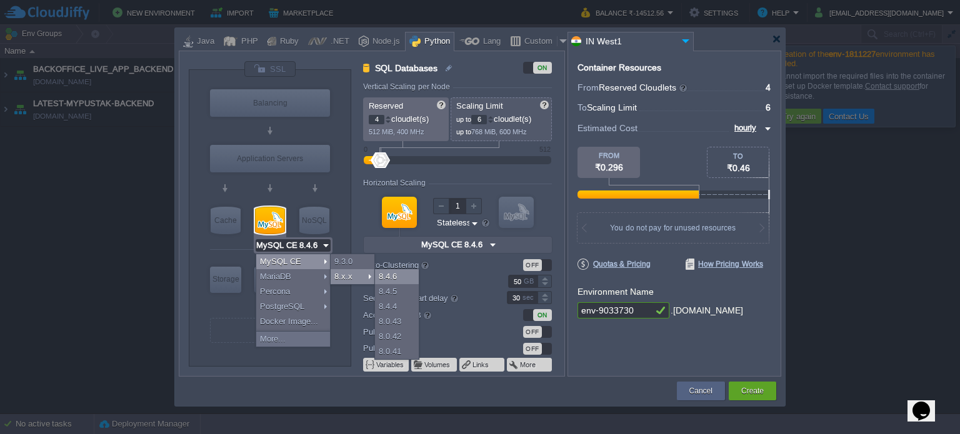
click at [390, 270] on div "8.4.6" at bounding box center [397, 276] width 44 height 15
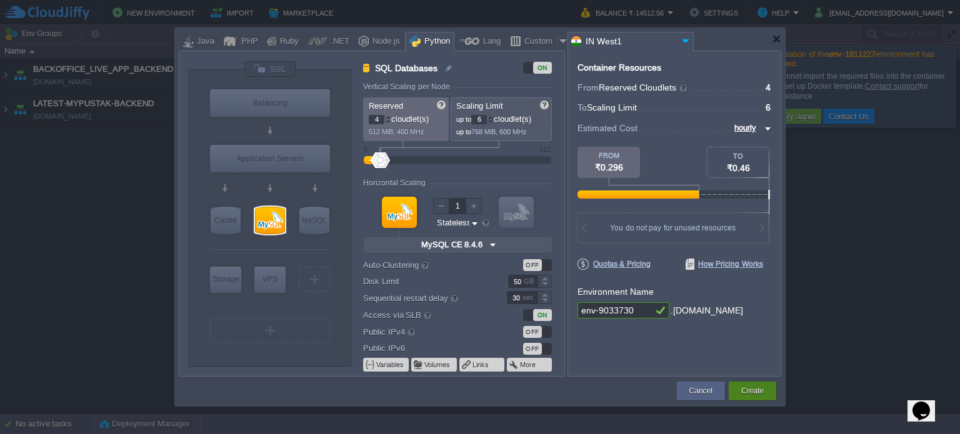
click at [742, 386] on button "Create" at bounding box center [752, 391] width 22 height 12
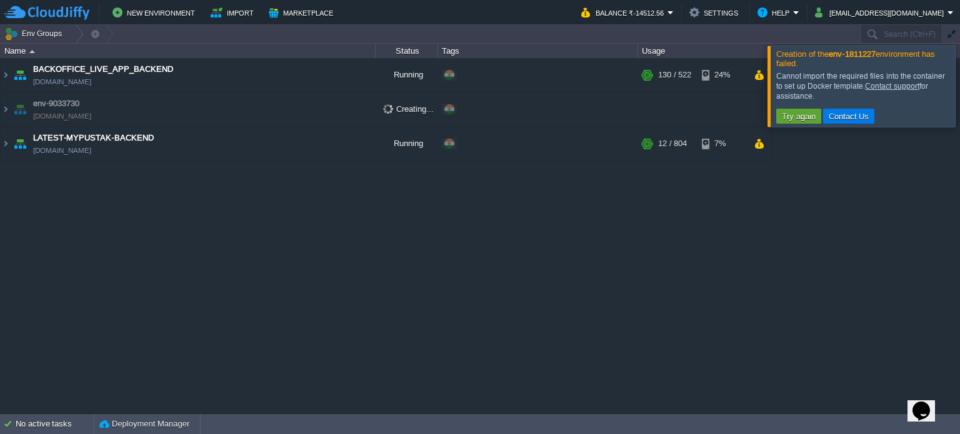
click at [959, 74] on div at bounding box center [975, 86] width 0 height 81
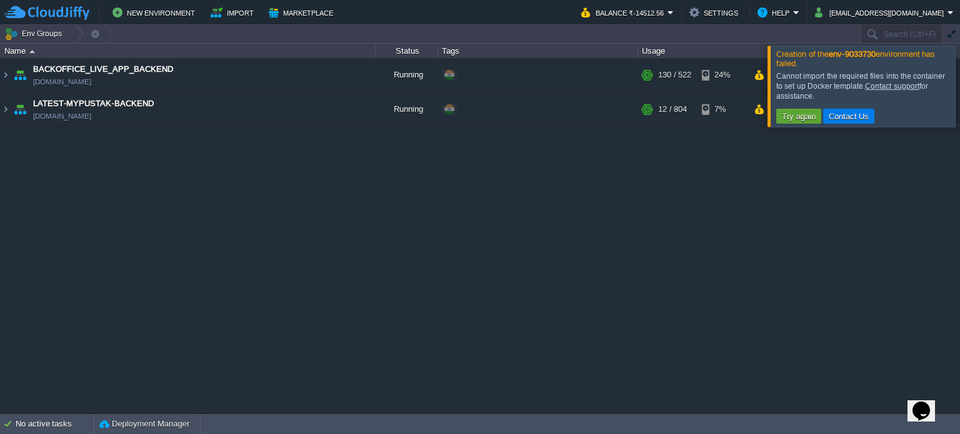
click at [956, 314] on div "BACKOFFICE_LIVE_APP_BACKEND [DOMAIN_NAME] Running + Add to Env Group RAM 24% CP…" at bounding box center [480, 236] width 960 height 356
